Goal: Use online tool/utility: Use online tool/utility

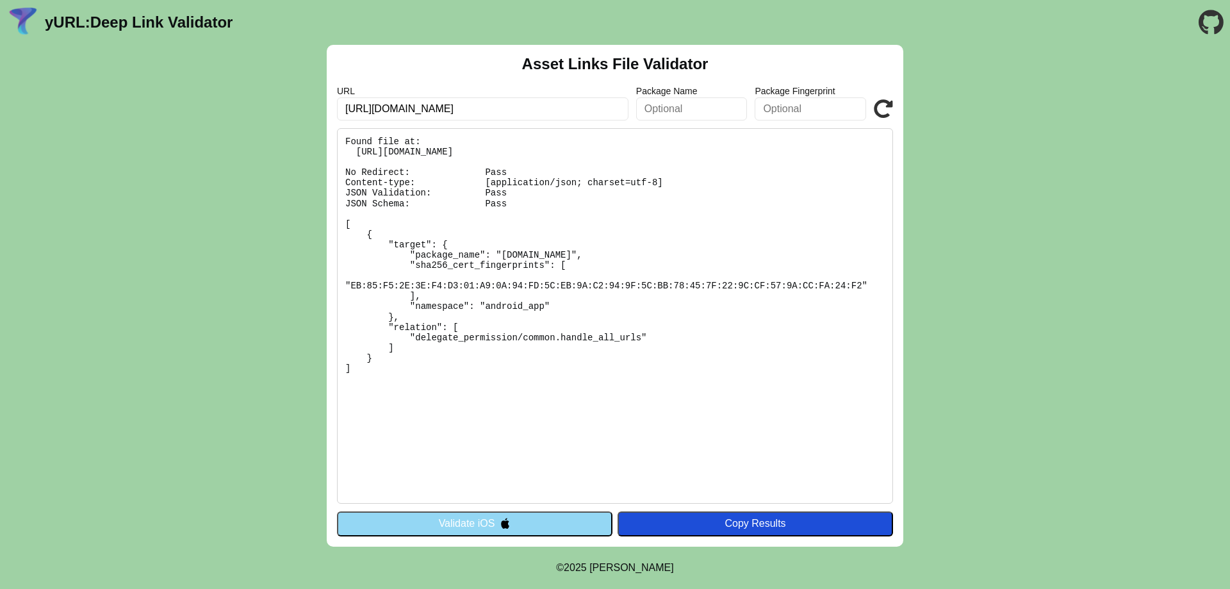
click at [527, 111] on input "https://www.toymania.com.br" at bounding box center [483, 108] width 292 height 23
click at [431, 114] on input "https://www.toymania.com.br" at bounding box center [483, 108] width 292 height 23
paste input "ladeiraarmarinhos"
click at [555, 111] on input "https://www.ladeiraarmarinhos.com.br" at bounding box center [483, 108] width 292 height 23
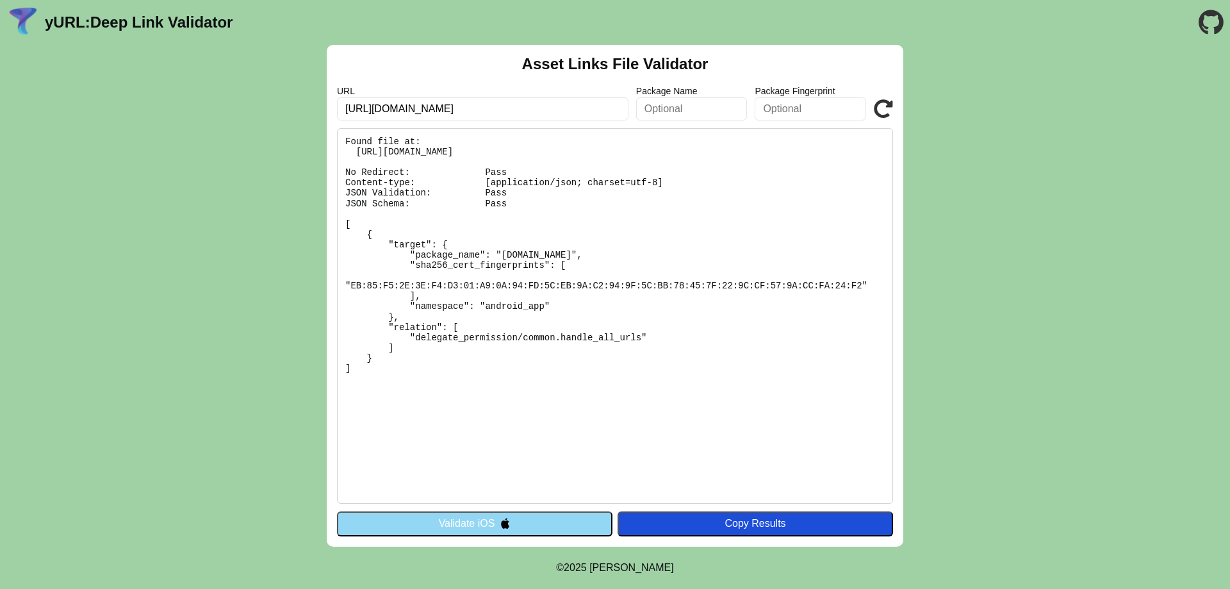
type input "https://www.ladeiraarmarinhos.com.br"
click at [536, 520] on button "Validate iOS" at bounding box center [475, 523] width 276 height 24
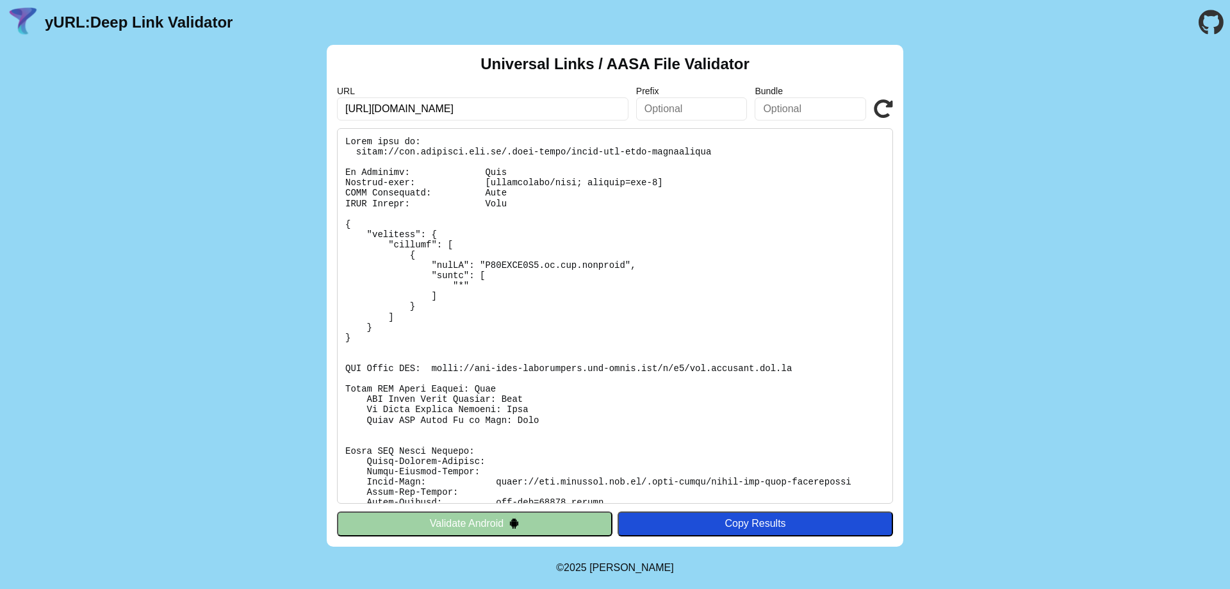
click at [539, 110] on input "https://www.toymania.com.br" at bounding box center [483, 108] width 292 height 23
click at [54, 21] on link "yURL: Deep Link Validator" at bounding box center [139, 22] width 188 height 18
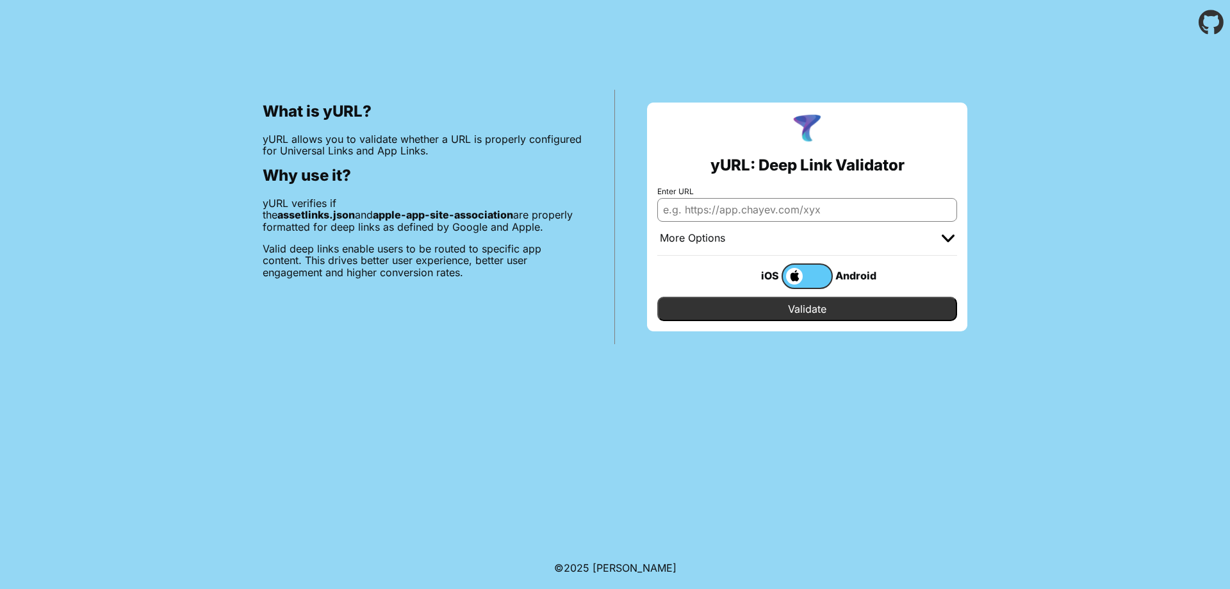
click at [741, 215] on input "Enter URL" at bounding box center [807, 209] width 300 height 23
paste input "ladeiraarmarinhos"
type input "[DOMAIN_NAME]"
click at [816, 276] on label at bounding box center [807, 276] width 51 height 26
click at [0, 0] on input "checkbox" at bounding box center [0, 0] width 0 height 0
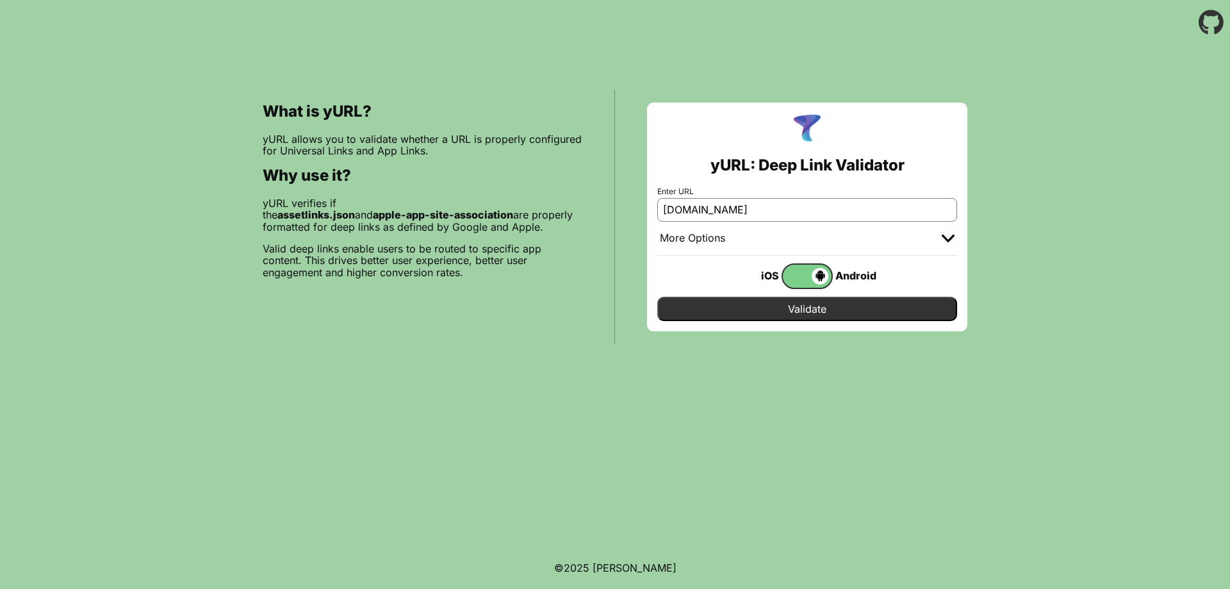
click at [823, 313] on input "Validate" at bounding box center [807, 309] width 300 height 24
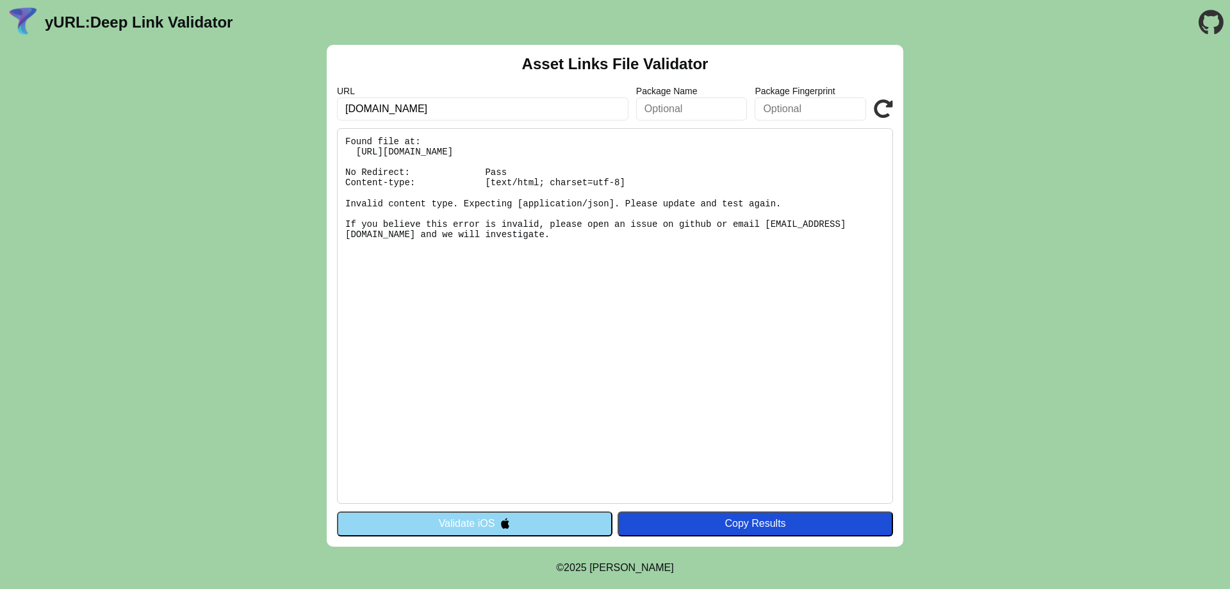
click at [511, 514] on button "Validate iOS" at bounding box center [475, 523] width 276 height 24
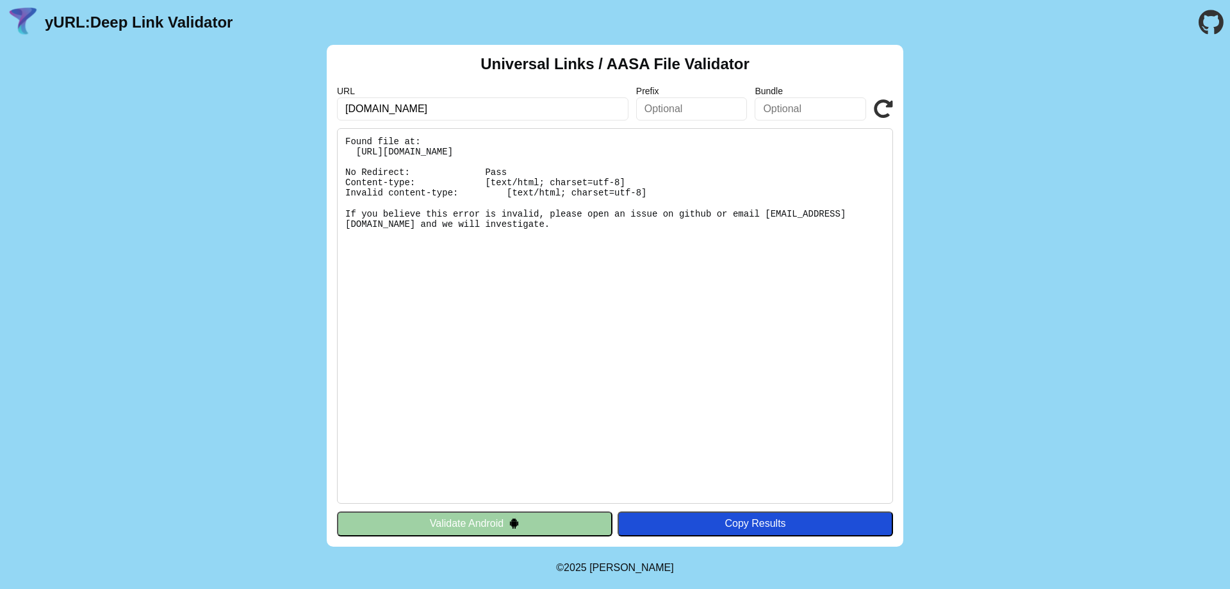
click at [885, 109] on icon at bounding box center [883, 108] width 19 height 19
click at [592, 111] on input "[DOMAIN_NAME]" at bounding box center [483, 108] width 292 height 23
type input "www.ladeiraarmarinhos.com.br"
click at [885, 104] on icon at bounding box center [883, 108] width 19 height 19
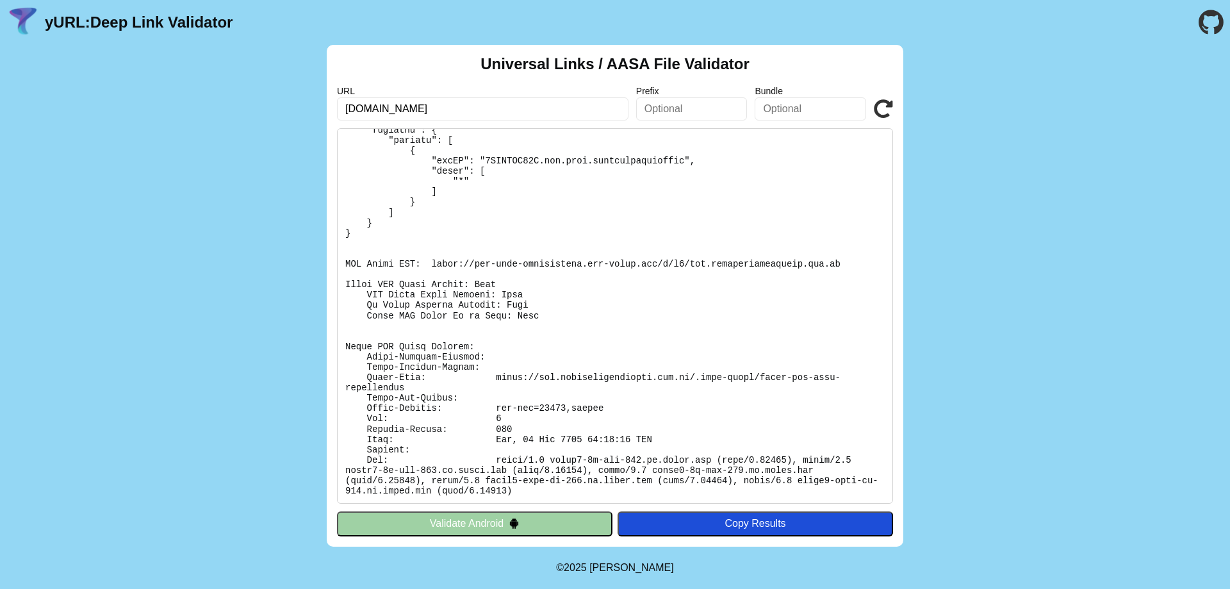
scroll to position [105, 0]
click at [548, 526] on button "Validate Android" at bounding box center [475, 523] width 276 height 24
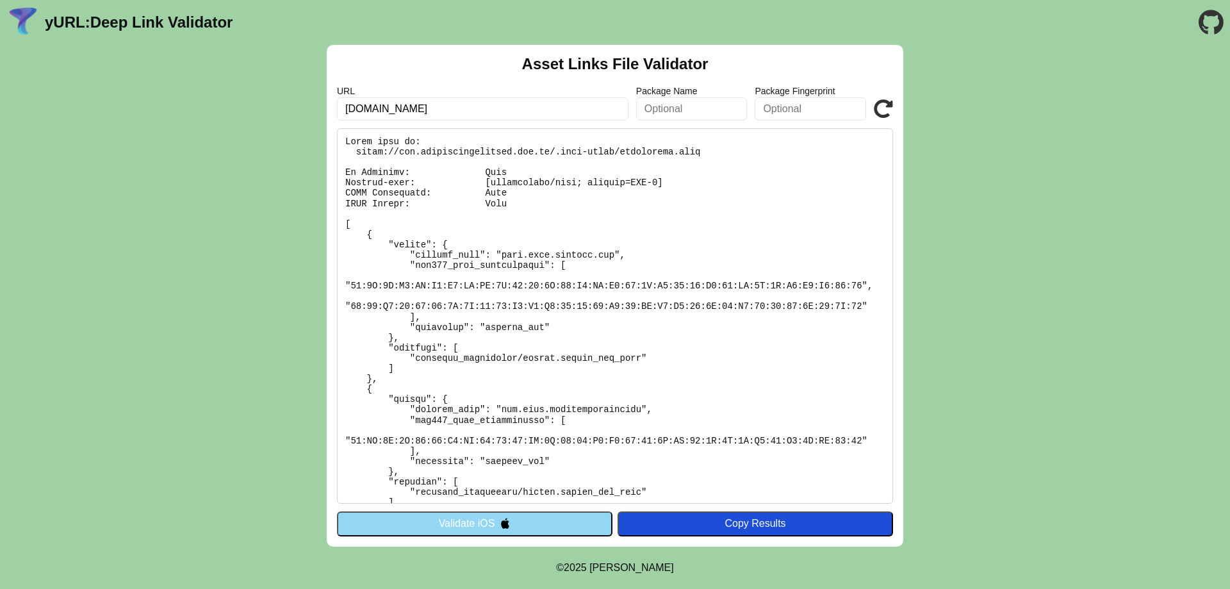
click at [51, 22] on link "yURL: Deep Link Validator" at bounding box center [139, 22] width 188 height 18
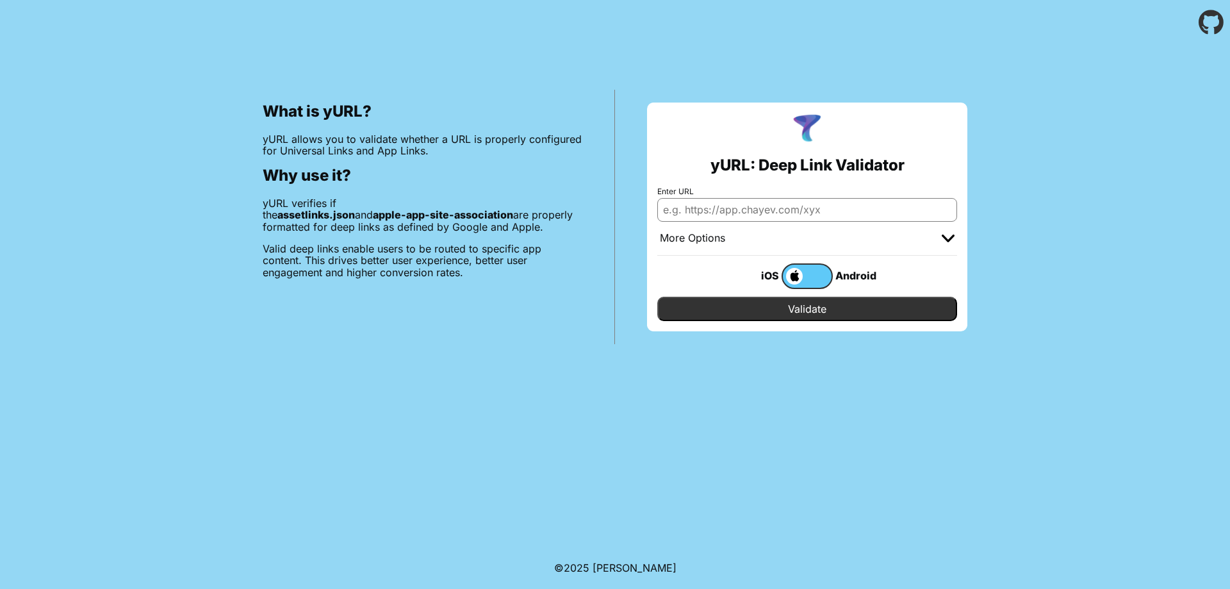
click at [1097, 208] on div "What is yURL? yURL allows you to validate whether a URL is properly configured …" at bounding box center [615, 194] width 1230 height 299
